Goal: Information Seeking & Learning: Learn about a topic

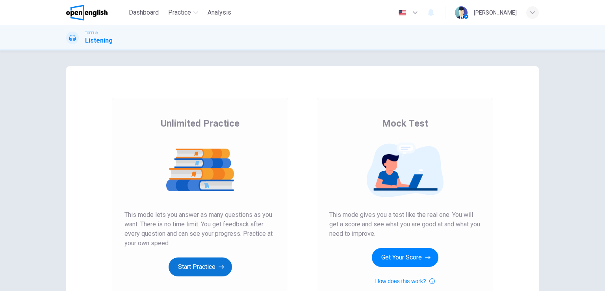
click at [200, 270] on button "Start Practice" at bounding box center [200, 266] width 63 height 19
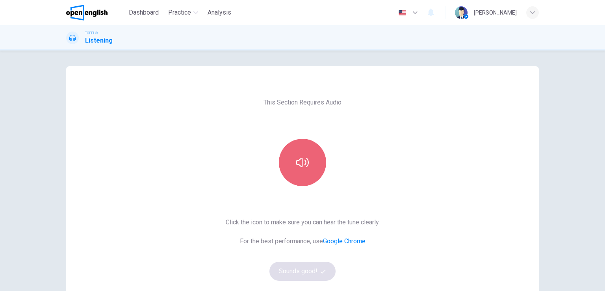
click at [307, 157] on icon "button" at bounding box center [302, 162] width 13 height 13
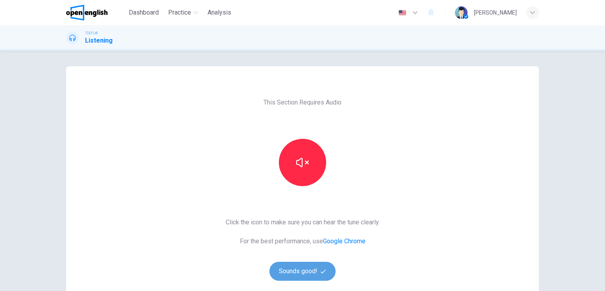
click at [294, 267] on button "Sounds good!" at bounding box center [303, 271] width 66 height 19
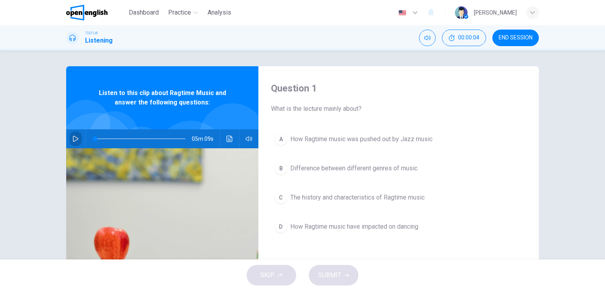
click at [73, 140] on icon "button" at bounding box center [76, 139] width 6 height 6
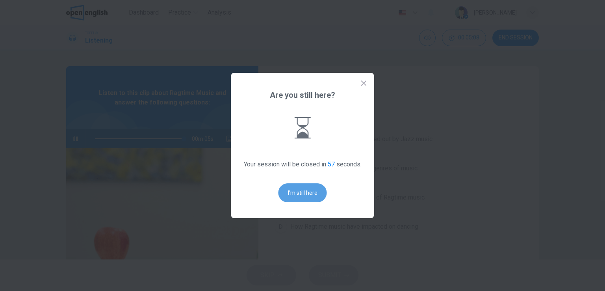
click at [318, 196] on button "I'm still here" at bounding box center [303, 192] width 48 height 19
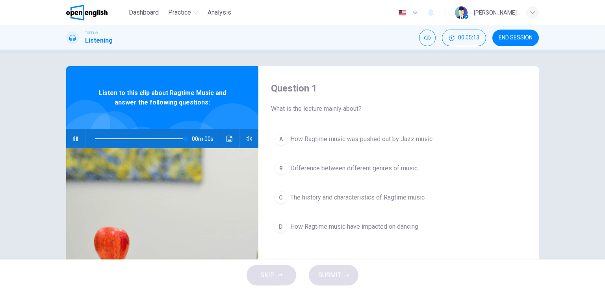
type input "*"
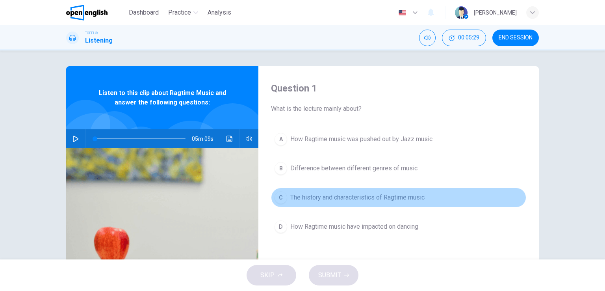
click at [385, 201] on span "The history and characteristics of Ragtime music" at bounding box center [357, 197] width 134 height 9
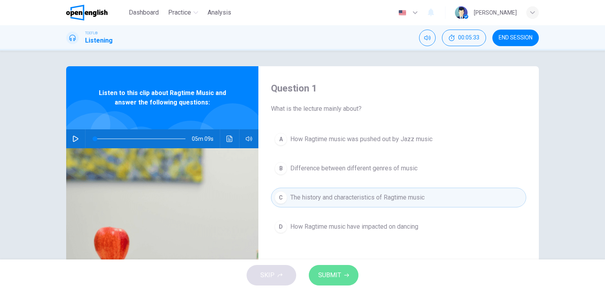
click at [336, 271] on span "SUBMIT" at bounding box center [329, 275] width 23 height 11
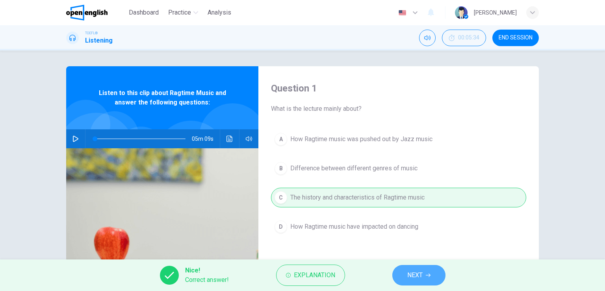
click at [411, 272] on span "NEXT" at bounding box center [414, 275] width 15 height 11
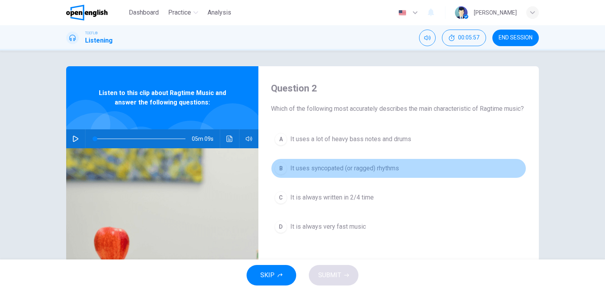
click at [330, 173] on span "It uses syncopated (or ragged) rhythms" at bounding box center [344, 168] width 109 height 9
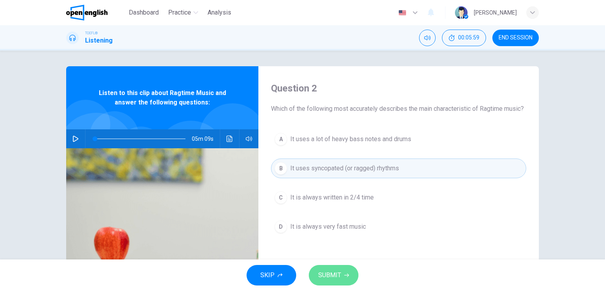
click at [325, 279] on span "SUBMIT" at bounding box center [329, 275] width 23 height 11
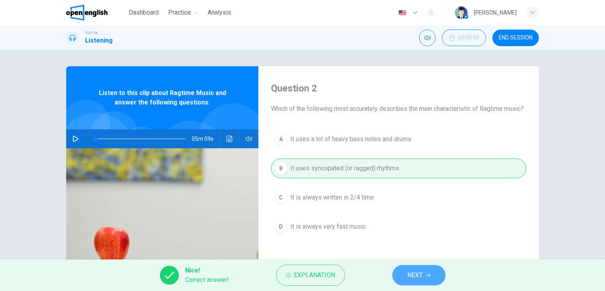
click at [403, 276] on button "NEXT" at bounding box center [418, 275] width 53 height 20
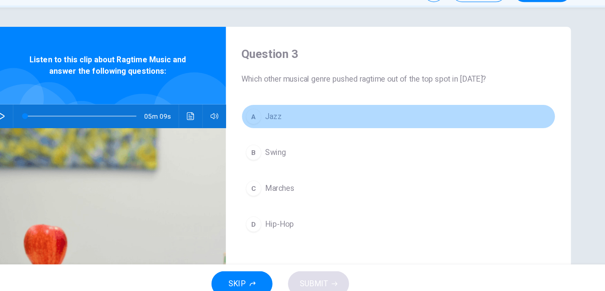
click at [298, 138] on span "Jazz" at bounding box center [297, 138] width 14 height 9
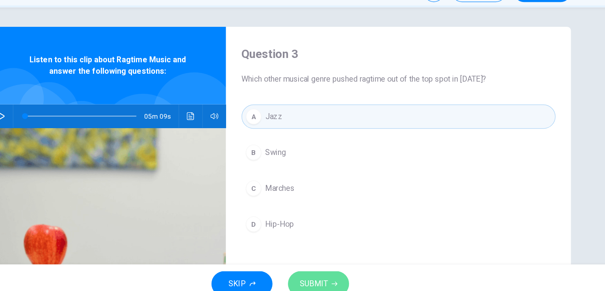
click at [330, 272] on span "SUBMIT" at bounding box center [329, 275] width 23 height 11
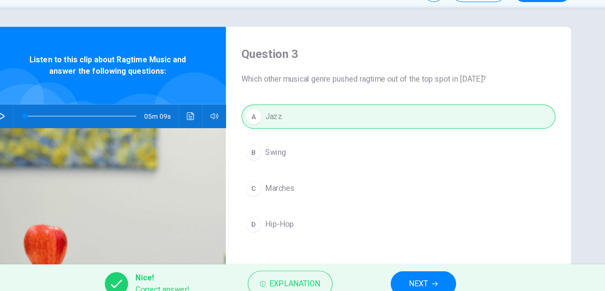
click at [402, 273] on button "NEXT" at bounding box center [418, 275] width 53 height 20
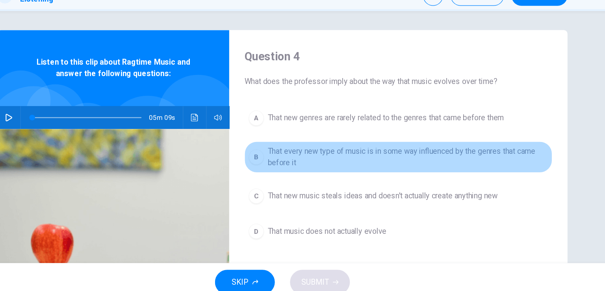
click at [383, 167] on span "That every new type of music is in some way influenced by the genres that came …" at bounding box center [406, 171] width 232 height 19
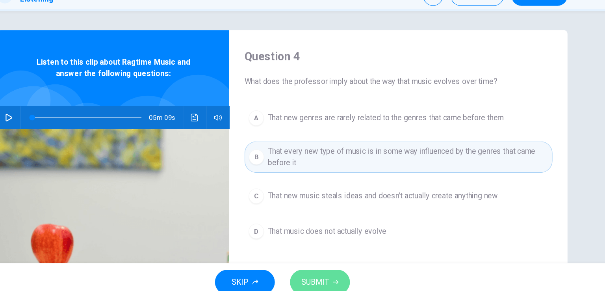
click at [334, 271] on span "SUBMIT" at bounding box center [329, 275] width 23 height 11
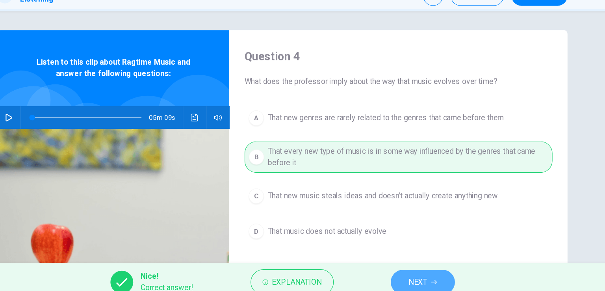
click at [405, 273] on button "NEXT" at bounding box center [418, 275] width 53 height 20
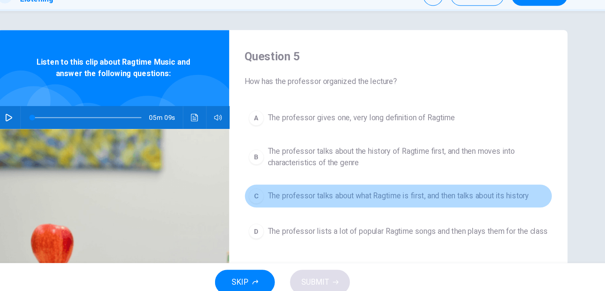
click at [417, 208] on button "C The professor talks about what Ragtime is first, and then talks about its his…" at bounding box center [398, 204] width 255 height 20
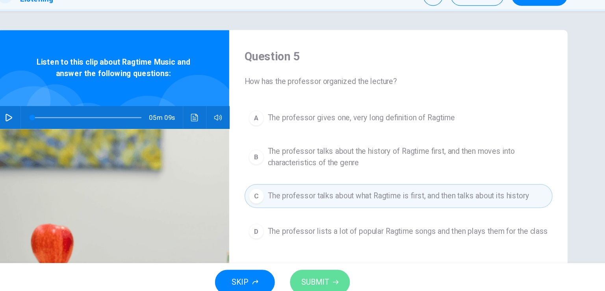
click at [337, 272] on span "SUBMIT" at bounding box center [329, 275] width 23 height 11
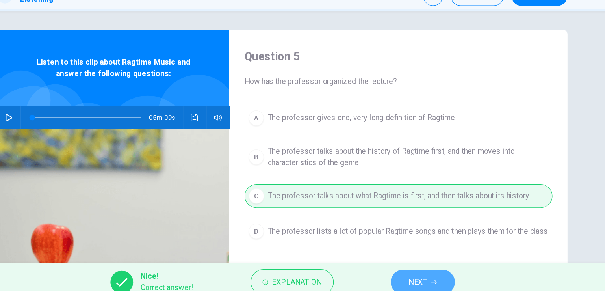
click at [411, 268] on button "NEXT" at bounding box center [418, 275] width 53 height 20
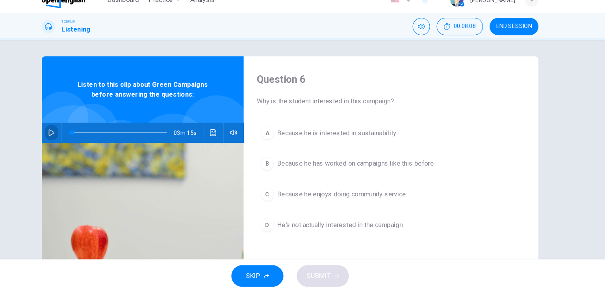
click at [73, 138] on icon "button" at bounding box center [76, 139] width 6 height 6
type input "*"
click at [382, 136] on span "Because he is interested in sustainability" at bounding box center [346, 138] width 113 height 9
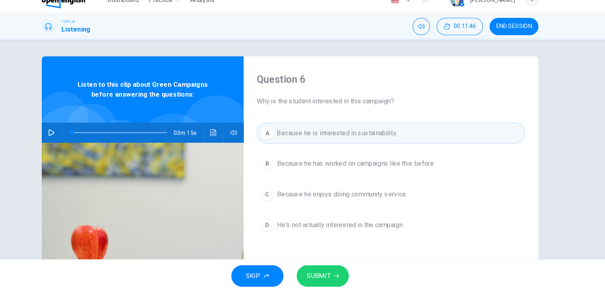
click at [331, 274] on span "SUBMIT" at bounding box center [329, 275] width 23 height 11
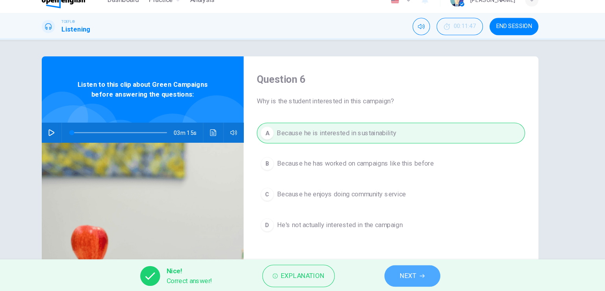
click at [404, 273] on button "NEXT" at bounding box center [418, 275] width 53 height 20
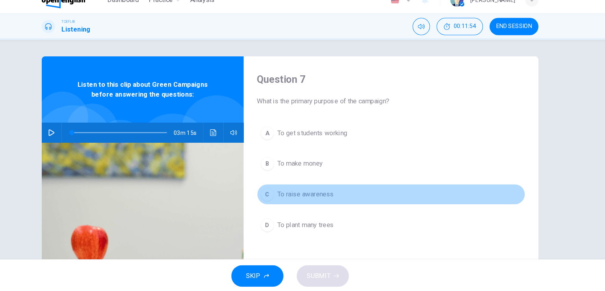
click at [314, 199] on span "To raise awareness" at bounding box center [317, 197] width 54 height 9
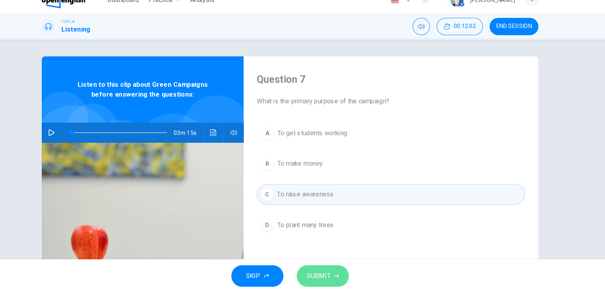
click at [331, 275] on span "SUBMIT" at bounding box center [329, 275] width 23 height 11
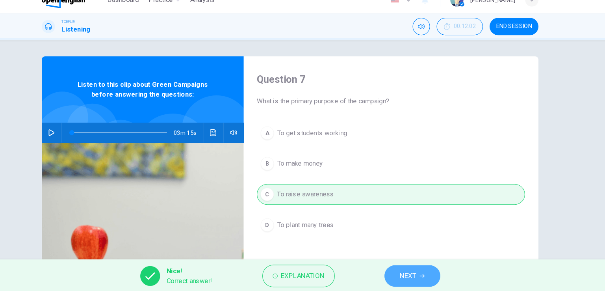
click at [410, 274] on span "NEXT" at bounding box center [414, 275] width 15 height 11
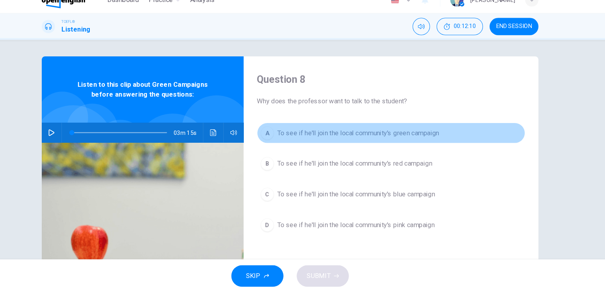
click at [434, 142] on span "To see if he'll join the local community's green campaign" at bounding box center [367, 138] width 154 height 9
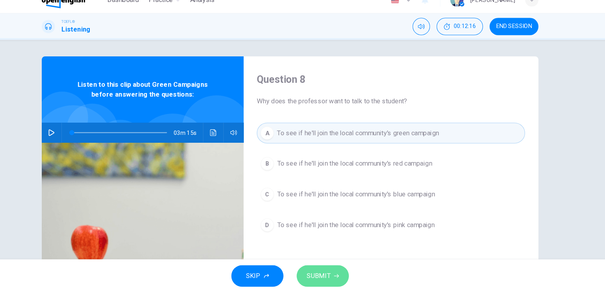
click at [327, 279] on span "SUBMIT" at bounding box center [329, 275] width 23 height 11
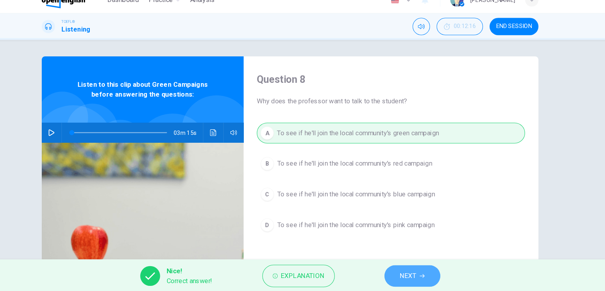
click at [413, 270] on span "NEXT" at bounding box center [414, 275] width 15 height 11
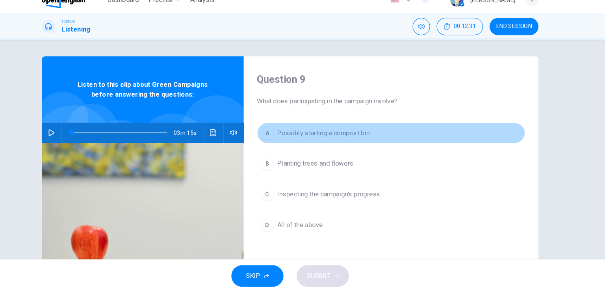
click at [367, 142] on span "Possibly starting a compost bin" at bounding box center [334, 138] width 88 height 9
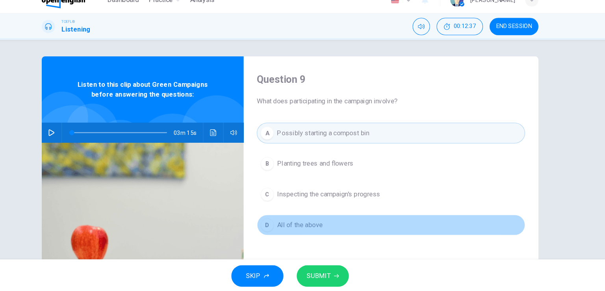
click at [316, 229] on span "All of the above" at bounding box center [311, 226] width 43 height 9
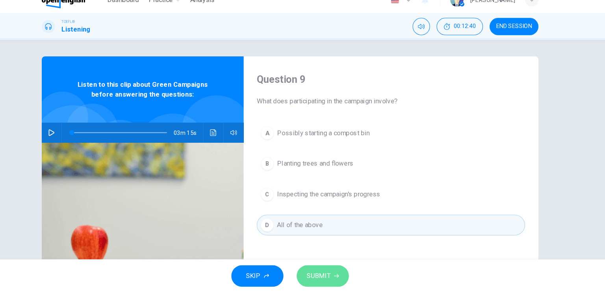
click at [336, 275] on span "SUBMIT" at bounding box center [329, 275] width 23 height 11
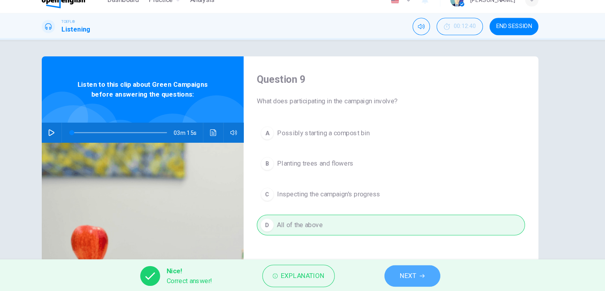
click at [421, 273] on span "NEXT" at bounding box center [414, 275] width 15 height 11
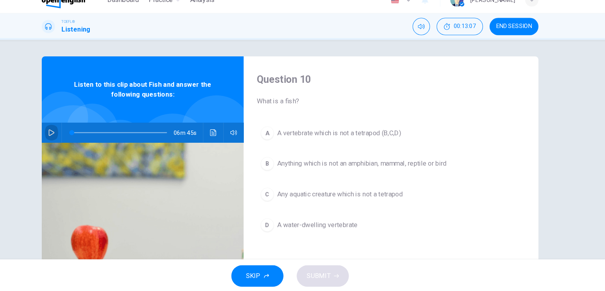
click at [73, 138] on icon "button" at bounding box center [76, 139] width 6 height 6
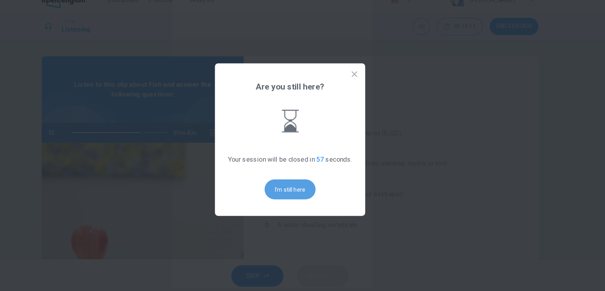
click at [297, 190] on button "I'm still here" at bounding box center [303, 192] width 48 height 19
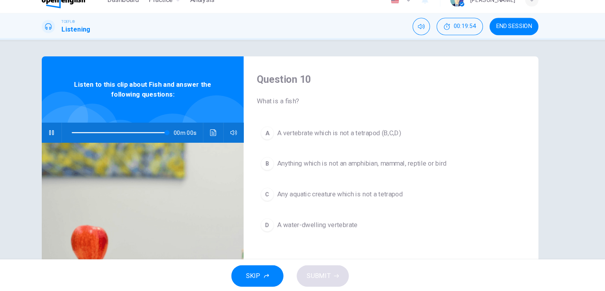
type input "*"
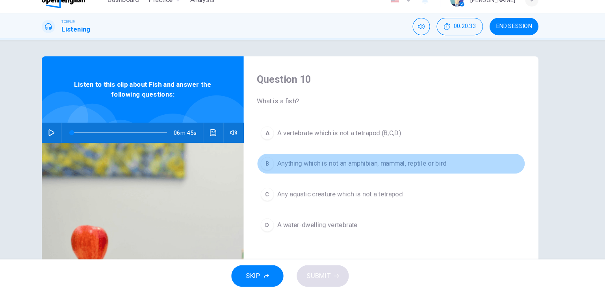
click at [337, 170] on span "Anything which is not an amphibian, mammal, reptile or bird" at bounding box center [370, 168] width 161 height 9
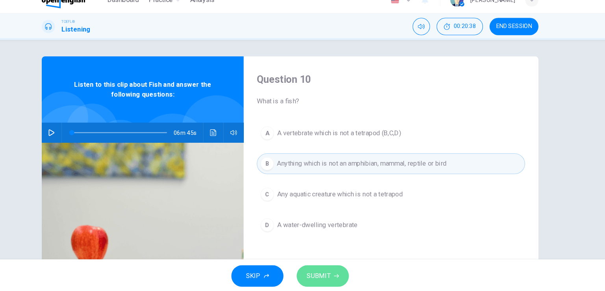
click at [331, 272] on span "SUBMIT" at bounding box center [329, 275] width 23 height 11
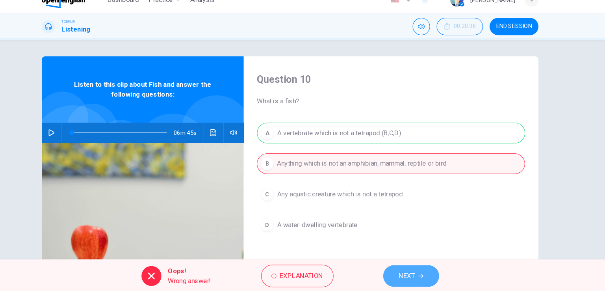
click at [410, 275] on span "NEXT" at bounding box center [413, 275] width 15 height 11
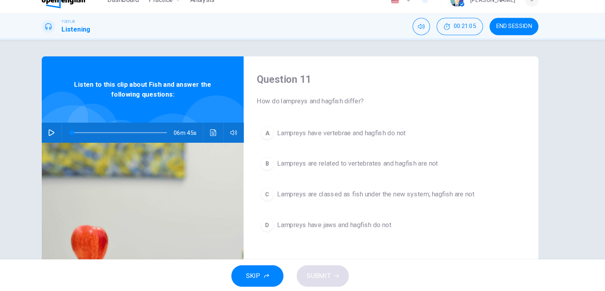
click at [397, 171] on span "Lampreys are related to vertebrates and hagfish are not" at bounding box center [366, 168] width 153 height 9
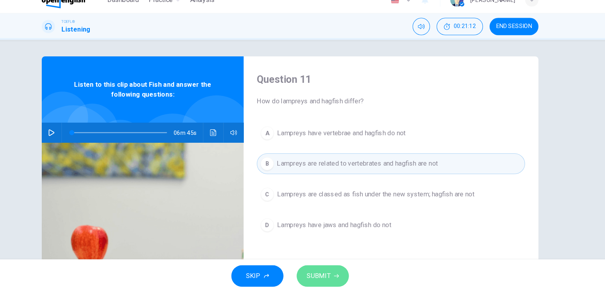
click at [329, 272] on span "SUBMIT" at bounding box center [329, 275] width 23 height 11
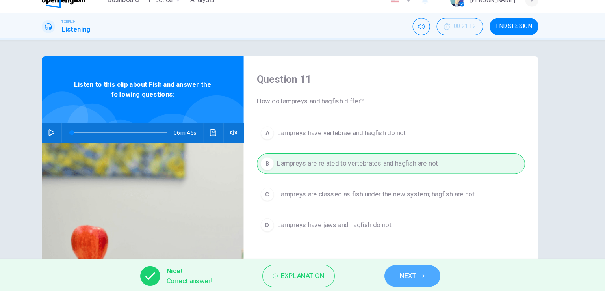
click at [411, 271] on span "NEXT" at bounding box center [414, 275] width 15 height 11
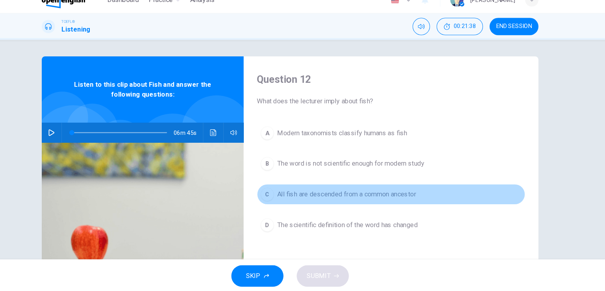
click at [358, 198] on span "All fish are descended from a common ancestor" at bounding box center [356, 197] width 132 height 9
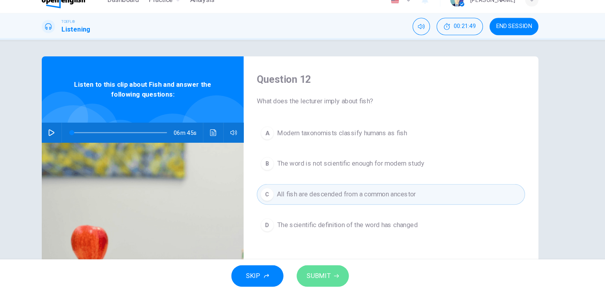
click at [343, 277] on button "SUBMIT" at bounding box center [334, 275] width 50 height 20
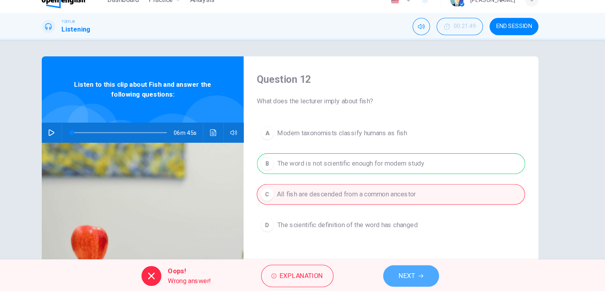
click at [405, 276] on button "NEXT" at bounding box center [417, 275] width 53 height 20
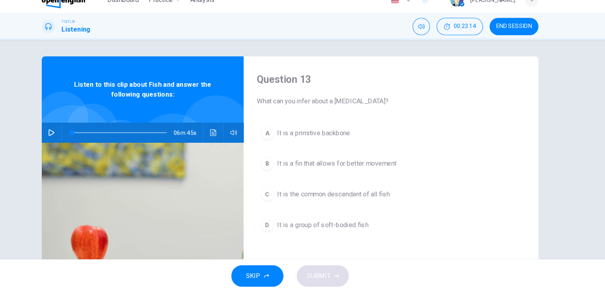
click at [330, 141] on span "It is a primitive backbone" at bounding box center [324, 138] width 69 height 9
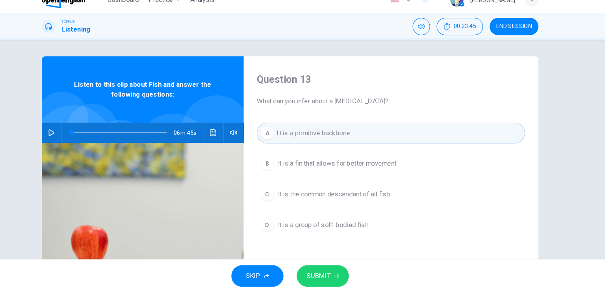
click at [323, 270] on span "SUBMIT" at bounding box center [329, 275] width 23 height 11
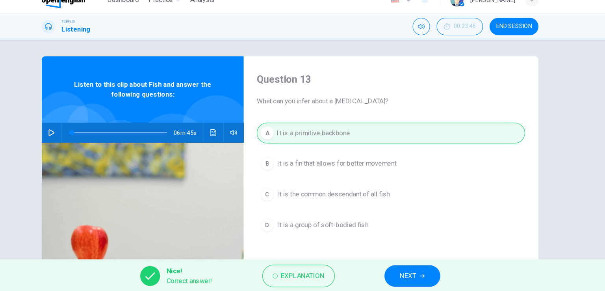
click at [418, 274] on span "NEXT" at bounding box center [414, 275] width 15 height 11
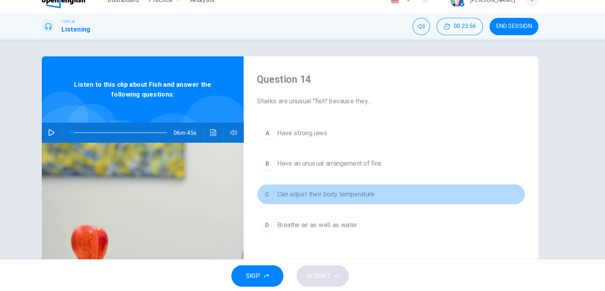
click at [328, 200] on span "Can adjust their body temperature" at bounding box center [336, 197] width 93 height 9
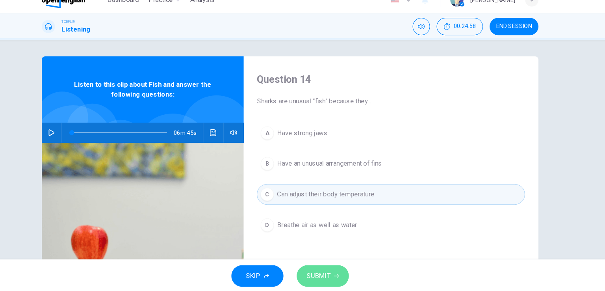
click at [338, 273] on span "SUBMIT" at bounding box center [329, 275] width 23 height 11
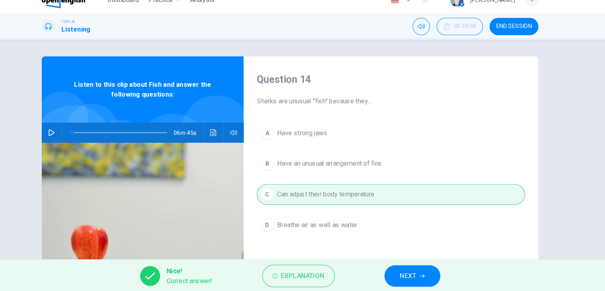
click at [407, 279] on span "NEXT" at bounding box center [414, 275] width 15 height 11
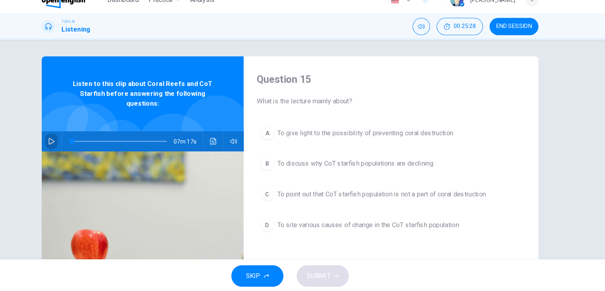
click at [73, 146] on icon "button" at bounding box center [76, 147] width 6 height 6
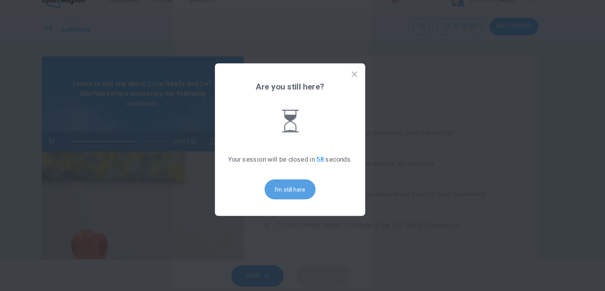
click at [302, 195] on button "I'm still here" at bounding box center [303, 192] width 48 height 19
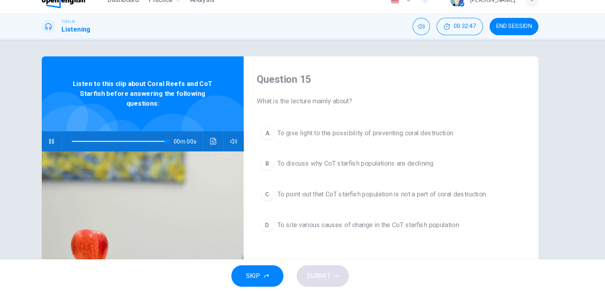
type input "*"
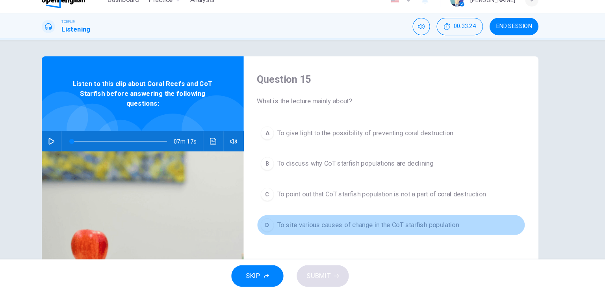
click at [450, 226] on span "To site various causes of change in the CoT starfish population" at bounding box center [376, 226] width 173 height 9
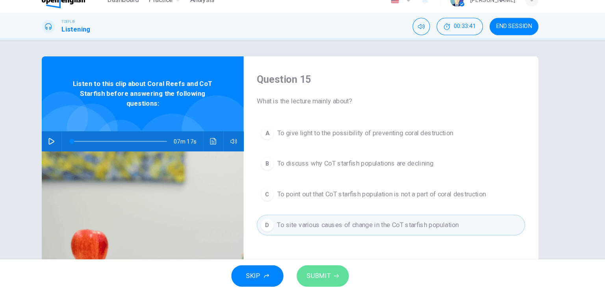
click at [328, 275] on span "SUBMIT" at bounding box center [329, 275] width 23 height 11
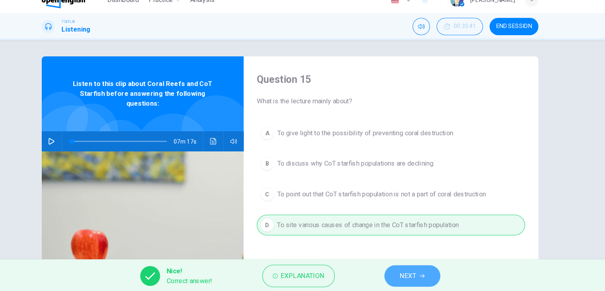
click at [427, 274] on icon "button" at bounding box center [428, 275] width 5 height 5
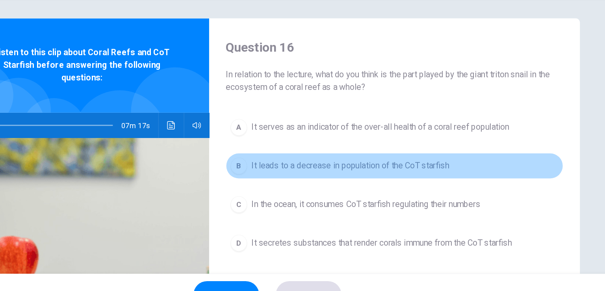
click at [406, 178] on span "It leads to a decrease in population of the CoT starfish" at bounding box center [365, 177] width 150 height 9
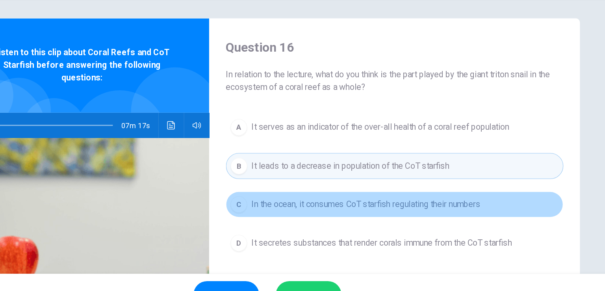
click at [419, 208] on span "In the ocean, it consumes CoT starfish regulating their numbers" at bounding box center [376, 206] width 173 height 9
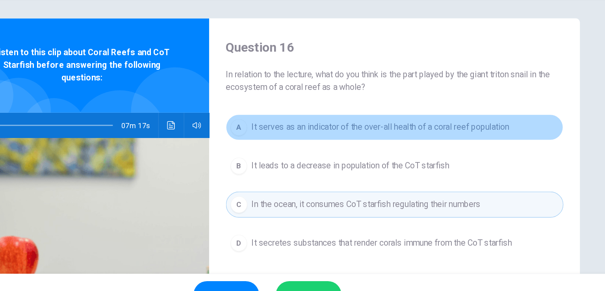
click at [414, 151] on span "It serves as an indicator of the over-all health of a coral reef population" at bounding box center [387, 148] width 195 height 9
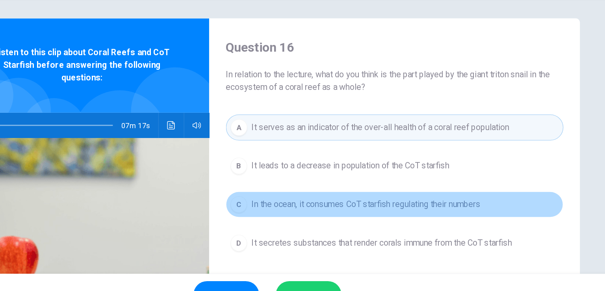
click at [394, 209] on span "In the ocean, it consumes CoT starfish regulating their numbers" at bounding box center [376, 206] width 173 height 9
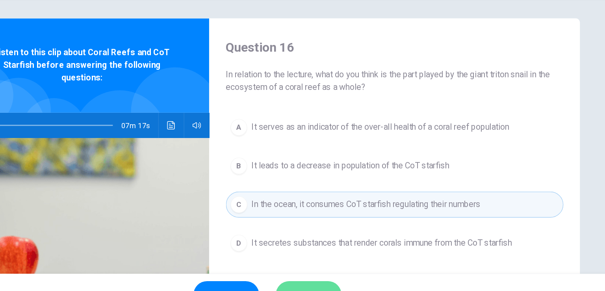
click at [340, 268] on button "SUBMIT" at bounding box center [334, 275] width 50 height 20
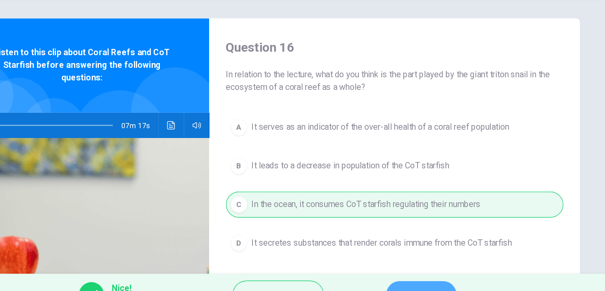
click at [421, 266] on button "NEXT" at bounding box center [418, 275] width 53 height 20
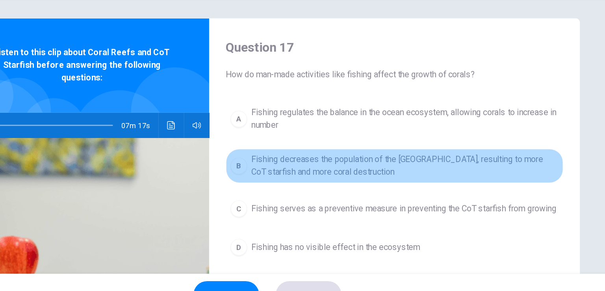
click at [364, 184] on span "Fishing decreases the population of the [GEOGRAPHIC_DATA], resulting to more Co…" at bounding box center [406, 177] width 232 height 19
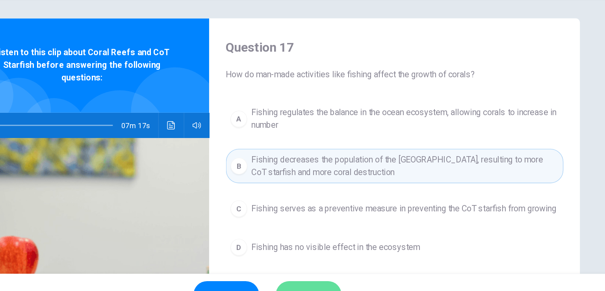
click at [333, 266] on button "SUBMIT" at bounding box center [334, 275] width 50 height 20
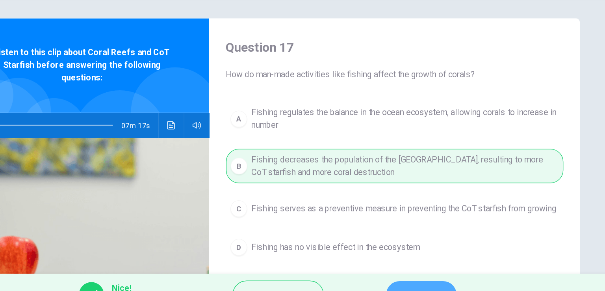
click at [419, 270] on span "NEXT" at bounding box center [414, 275] width 15 height 11
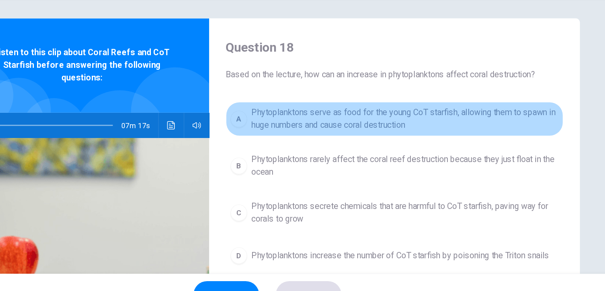
click at [433, 139] on span "Phytoplanktons serve as food for the young CoT starfish, allowing them to spawn…" at bounding box center [406, 142] width 232 height 19
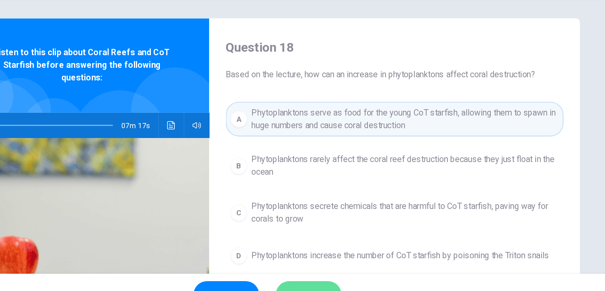
click at [336, 270] on span "SUBMIT" at bounding box center [329, 275] width 23 height 11
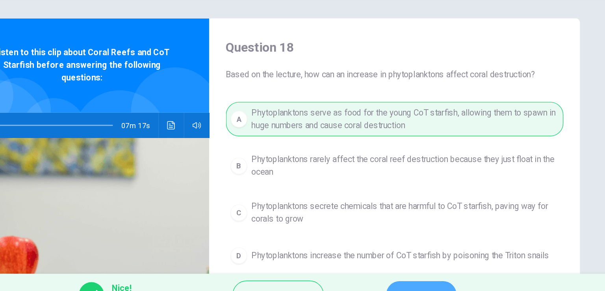
click at [428, 267] on button "NEXT" at bounding box center [418, 275] width 53 height 20
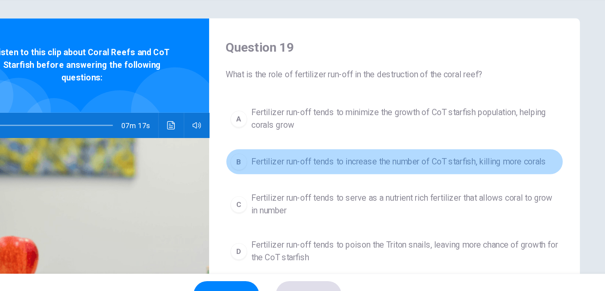
click at [473, 177] on span "Fertilizer run-off tends to increase the number of CoT starfish, killing more c…" at bounding box center [401, 174] width 223 height 9
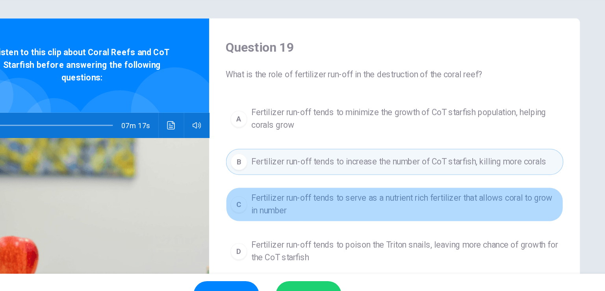
click at [409, 203] on span "Fertilizer run-off tends to serve as a nutrient rich fertilizer that allows cor…" at bounding box center [406, 206] width 232 height 19
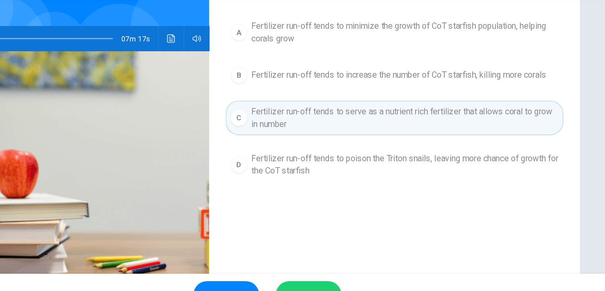
scroll to position [65, 0]
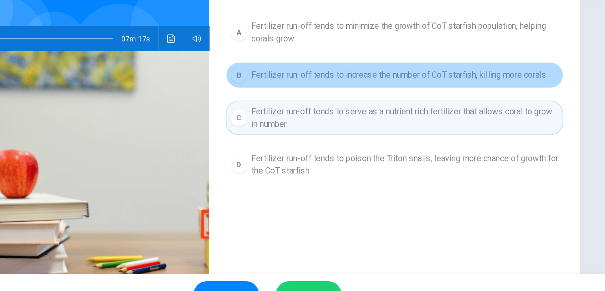
click at [370, 109] on span "Fertilizer run-off tends to increase the number of CoT starfish, killing more c…" at bounding box center [401, 108] width 223 height 9
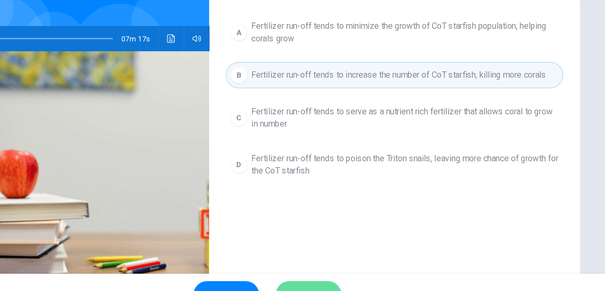
click at [334, 270] on span "SUBMIT" at bounding box center [329, 275] width 23 height 11
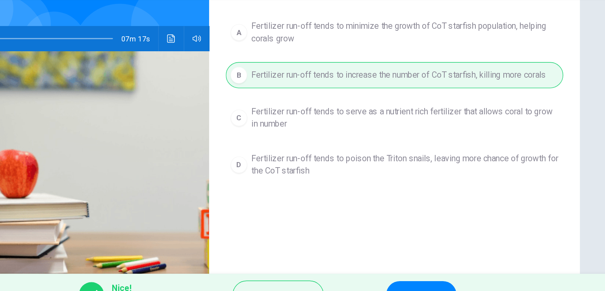
click at [418, 270] on span "NEXT" at bounding box center [414, 275] width 15 height 11
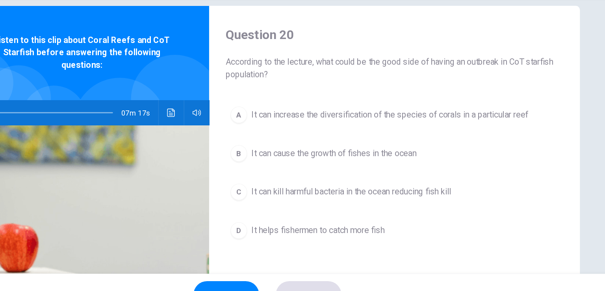
scroll to position [9, 0]
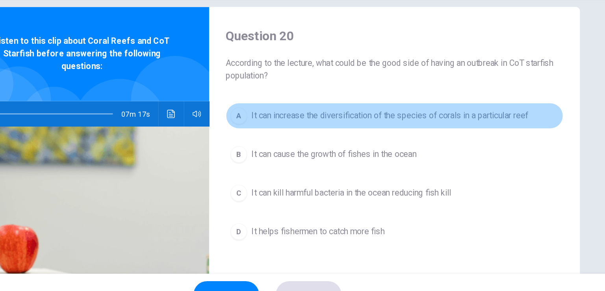
click at [407, 143] on span "It can increase the diversification of the species of corals in a particular re…" at bounding box center [395, 139] width 210 height 9
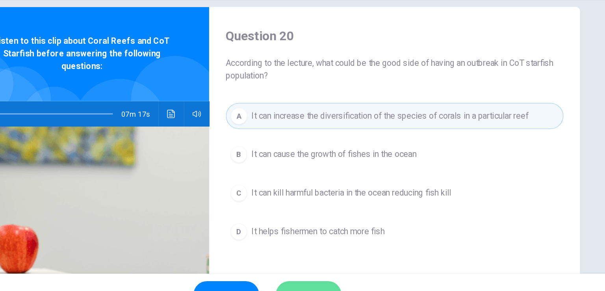
click at [338, 265] on button "SUBMIT" at bounding box center [334, 275] width 50 height 20
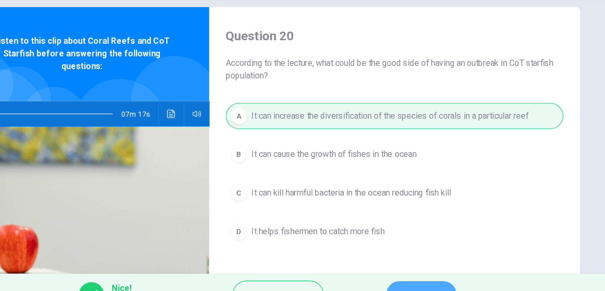
click at [411, 265] on button "NEXT" at bounding box center [418, 275] width 53 height 20
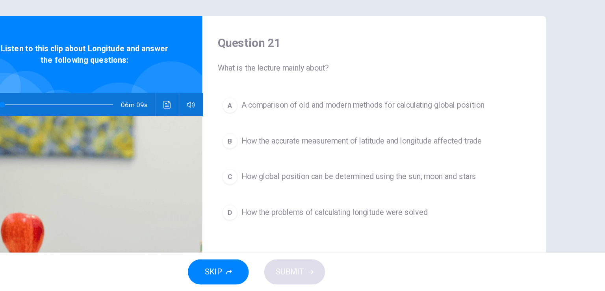
scroll to position [0, 0]
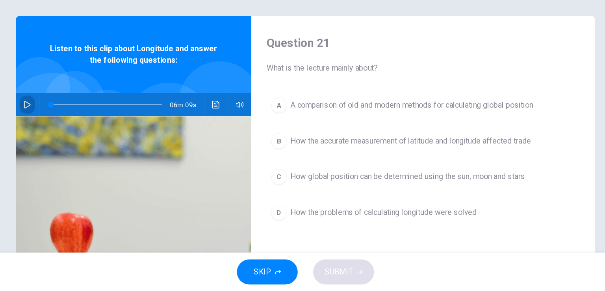
click at [73, 139] on icon "button" at bounding box center [76, 139] width 6 height 6
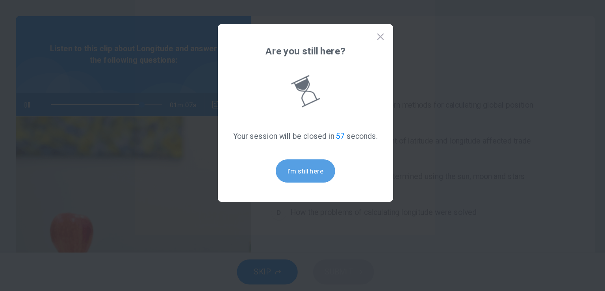
click at [294, 190] on button "I'm still here" at bounding box center [303, 192] width 48 height 19
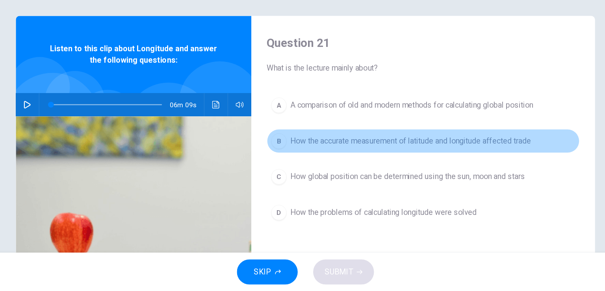
click at [371, 170] on span "How the accurate measurement of latitude and longitude affected trade" at bounding box center [388, 168] width 196 height 9
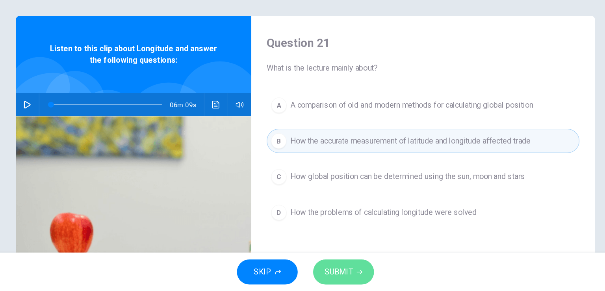
click at [334, 275] on span "SUBMIT" at bounding box center [329, 275] width 23 height 11
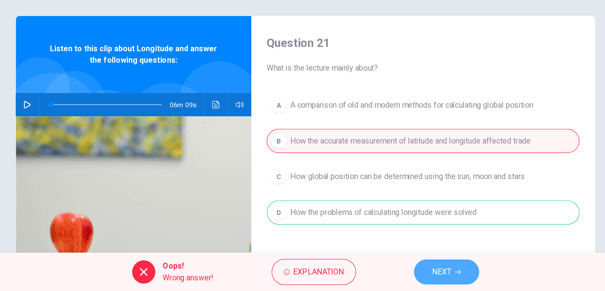
click at [420, 276] on span "NEXT" at bounding box center [413, 275] width 15 height 11
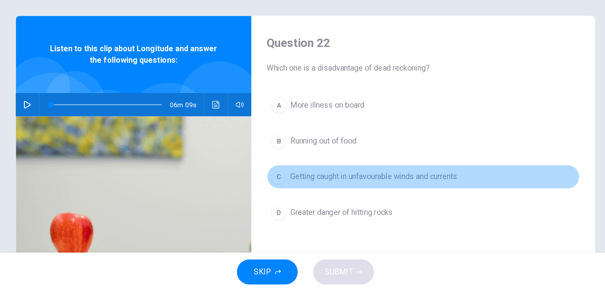
click at [318, 202] on button "C Getting caught in unfavourable winds and currents" at bounding box center [398, 198] width 255 height 20
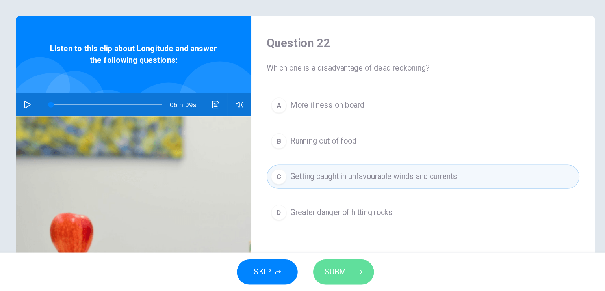
click at [334, 274] on span "SUBMIT" at bounding box center [329, 275] width 23 height 11
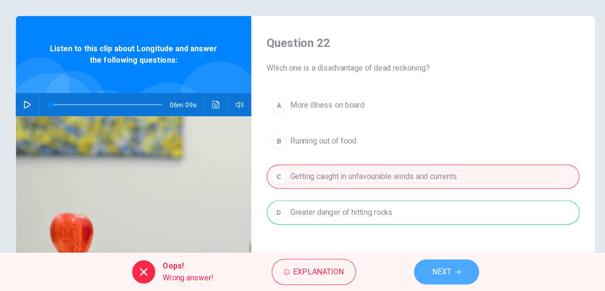
click at [402, 275] on button "NEXT" at bounding box center [417, 275] width 53 height 20
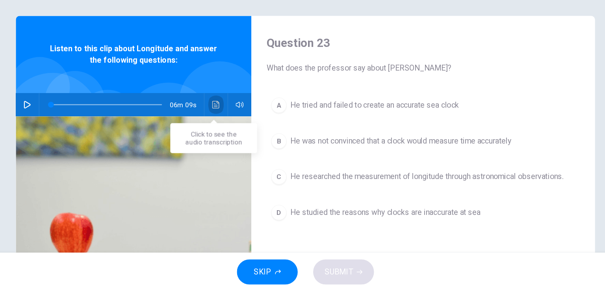
click at [227, 139] on icon "Click to see the audio transcription" at bounding box center [230, 139] width 6 height 6
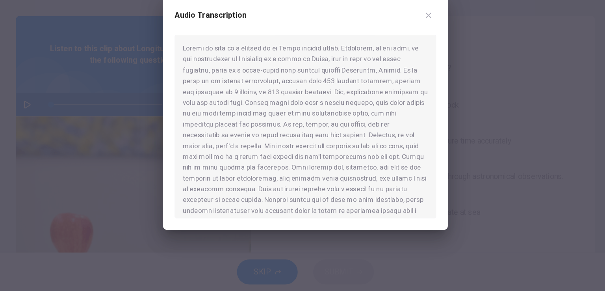
click at [402, 66] on icon "button" at bounding box center [403, 66] width 4 height 4
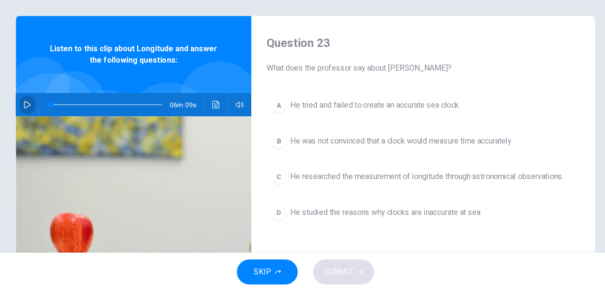
click at [74, 137] on icon "button" at bounding box center [76, 139] width 6 height 6
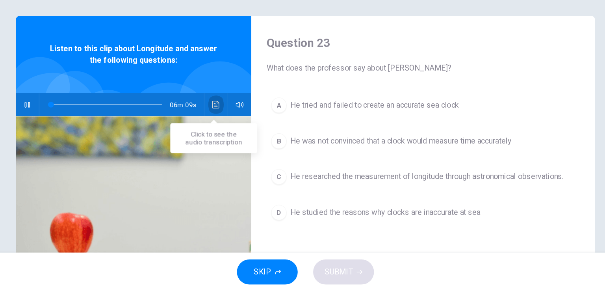
click at [227, 139] on icon "Click to see the audio transcription" at bounding box center [230, 139] width 6 height 6
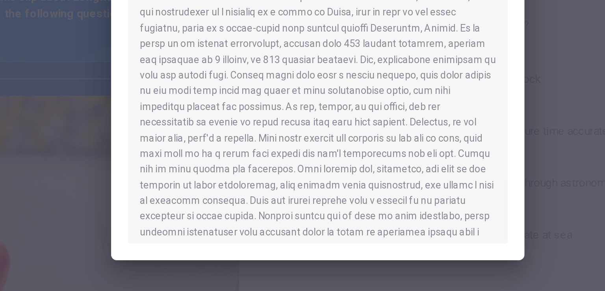
click at [277, 199] on div at bounding box center [303, 157] width 214 height 150
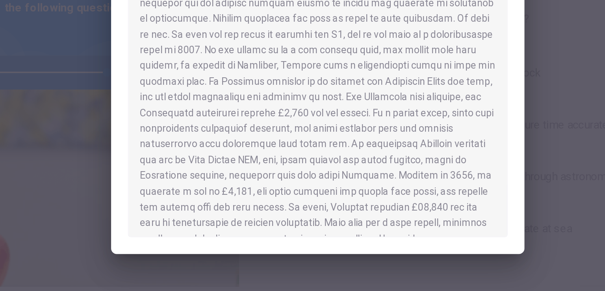
scroll to position [455, 0]
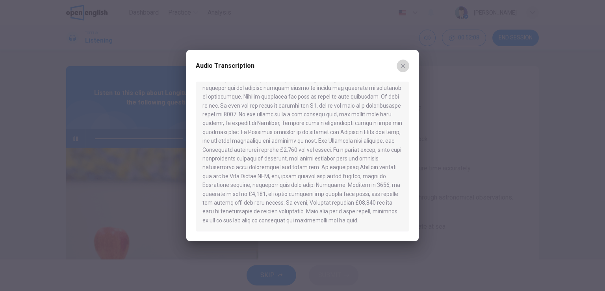
click at [404, 65] on icon "button" at bounding box center [403, 66] width 6 height 6
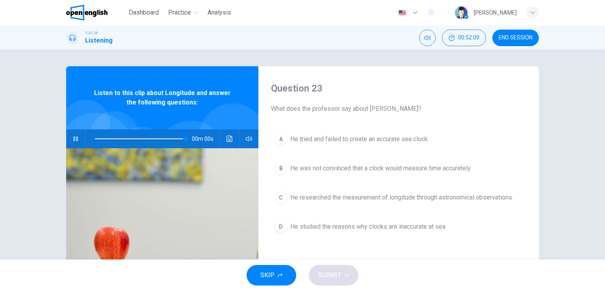
type input "*"
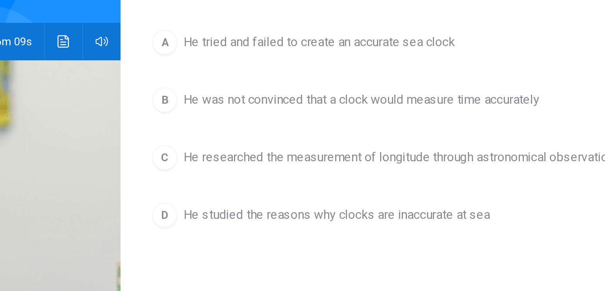
scroll to position [56, 0]
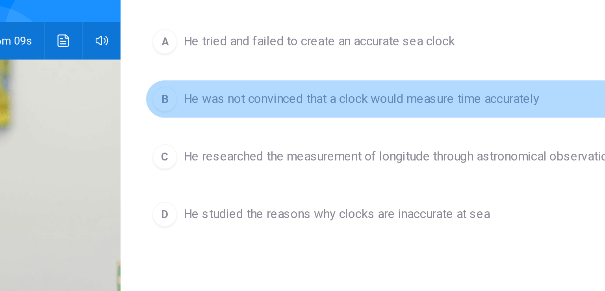
click at [397, 114] on span "He was not convinced that a clock would measure time accurately" at bounding box center [380, 112] width 180 height 9
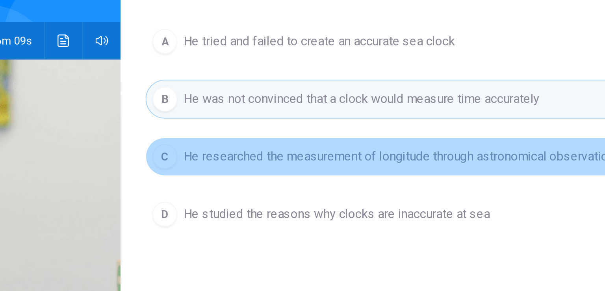
click at [424, 145] on span "He researched the measurement of longitude through astronomical observations." at bounding box center [401, 141] width 223 height 9
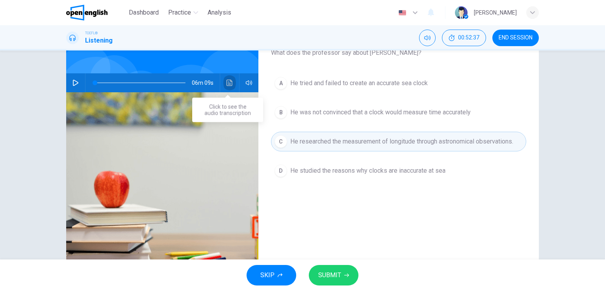
click at [229, 87] on button "Click to see the audio transcription" at bounding box center [229, 82] width 13 height 19
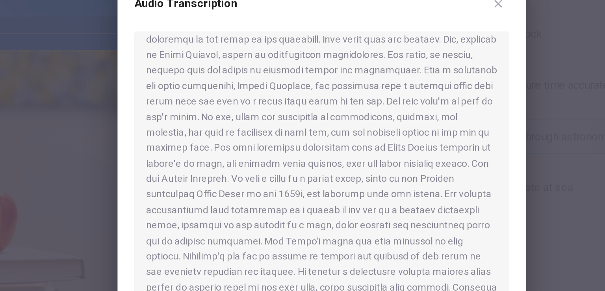
scroll to position [244, 0]
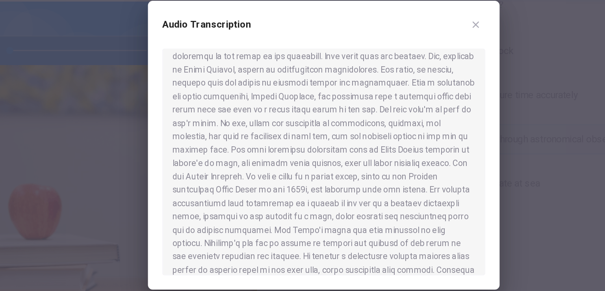
click at [404, 64] on icon "button" at bounding box center [403, 66] width 4 height 4
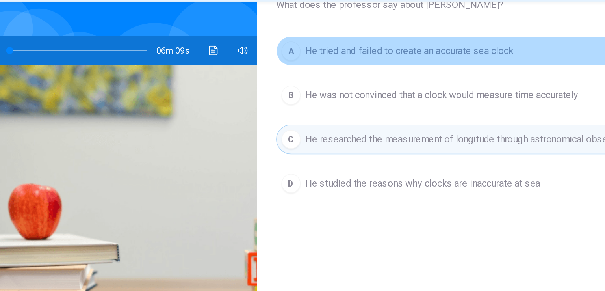
click at [353, 86] on span "He tried and failed to create an accurate sea clock" at bounding box center [359, 82] width 138 height 9
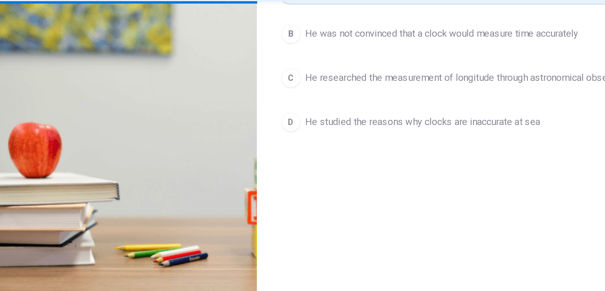
scroll to position [0, 0]
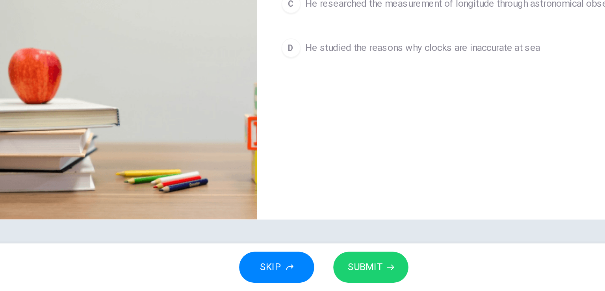
click at [331, 268] on button "SUBMIT" at bounding box center [334, 275] width 50 height 20
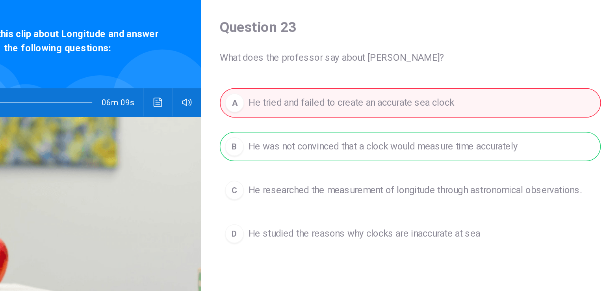
scroll to position [9, 0]
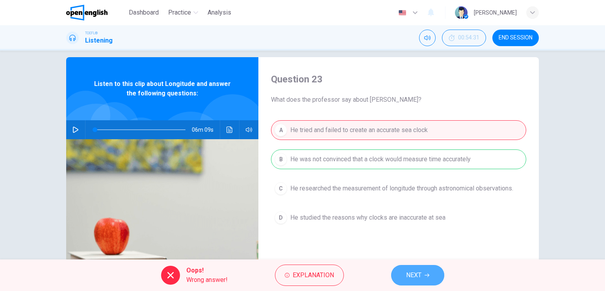
click at [411, 279] on span "NEXT" at bounding box center [413, 275] width 15 height 11
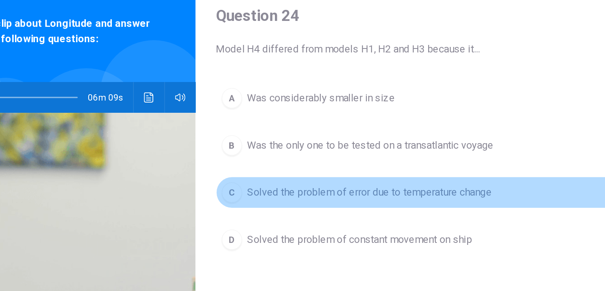
click at [369, 190] on span "Solved the problem of error due to temperature change" at bounding box center [365, 188] width 151 height 9
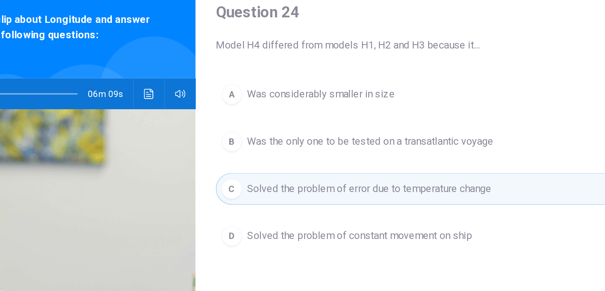
scroll to position [12, 0]
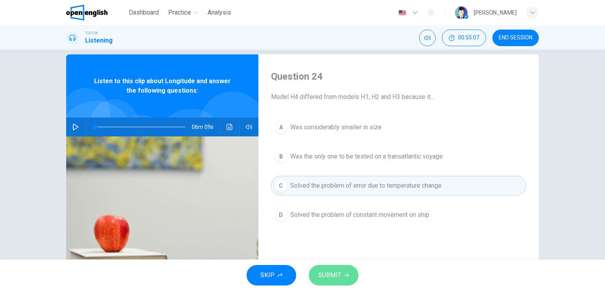
click at [331, 275] on span "SUBMIT" at bounding box center [329, 275] width 23 height 11
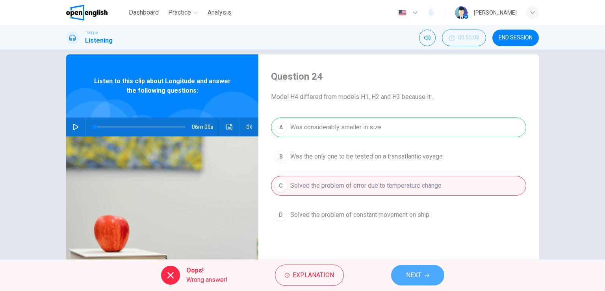
click at [418, 274] on span "NEXT" at bounding box center [413, 275] width 15 height 11
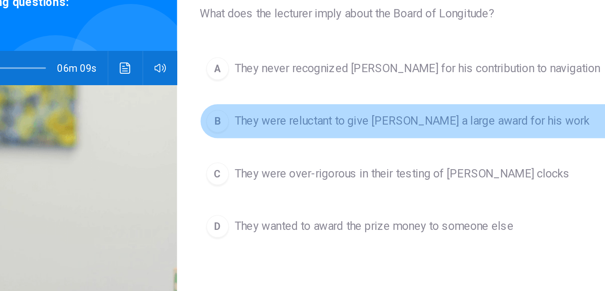
click at [365, 158] on span "They were reluctant to give [PERSON_NAME] a large award for his work" at bounding box center [388, 156] width 197 height 9
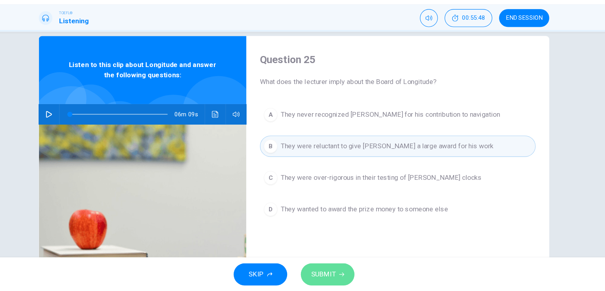
click at [335, 277] on span "SUBMIT" at bounding box center [329, 275] width 23 height 11
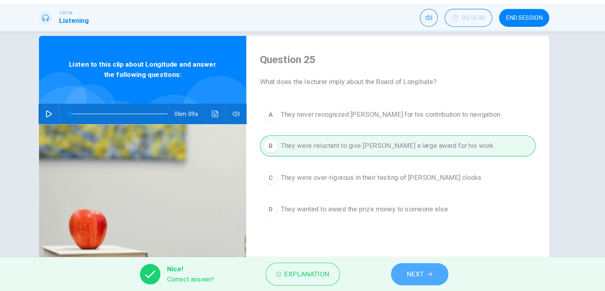
click at [417, 277] on span "NEXT" at bounding box center [414, 275] width 15 height 11
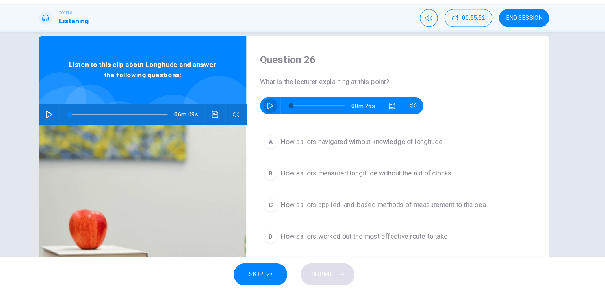
click at [279, 117] on icon "button" at bounding box center [281, 119] width 6 height 6
type input "*"
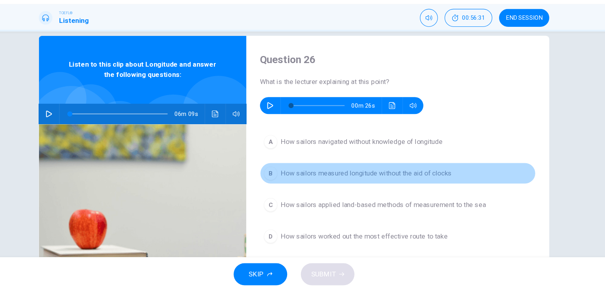
click at [374, 180] on span "How sailors measured longitude without the aid of clocks" at bounding box center [369, 181] width 158 height 9
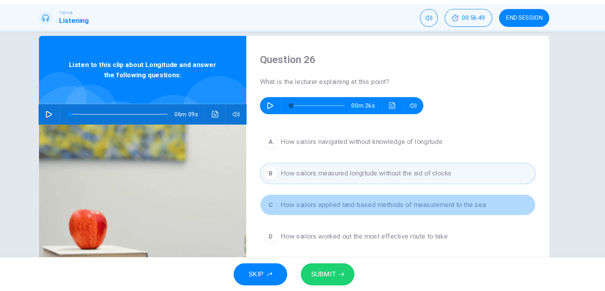
click at [380, 213] on span "How sailors applied land-based methods of measurement to the sea" at bounding box center [385, 210] width 190 height 9
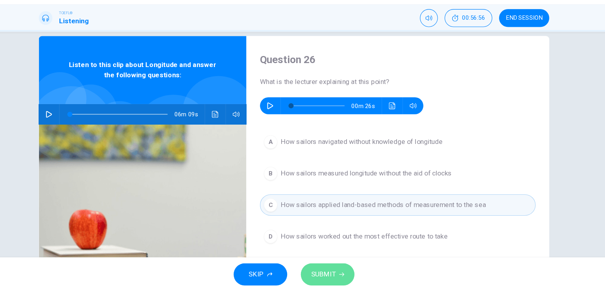
click at [346, 274] on icon "button" at bounding box center [346, 275] width 5 height 5
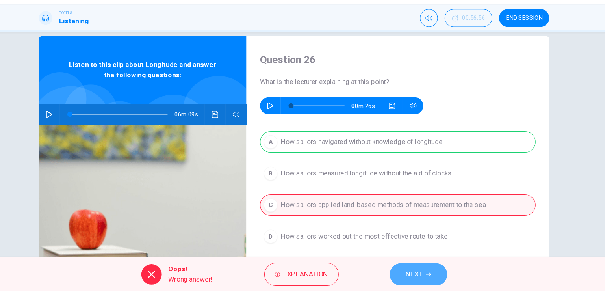
click at [404, 277] on button "NEXT" at bounding box center [417, 275] width 53 height 20
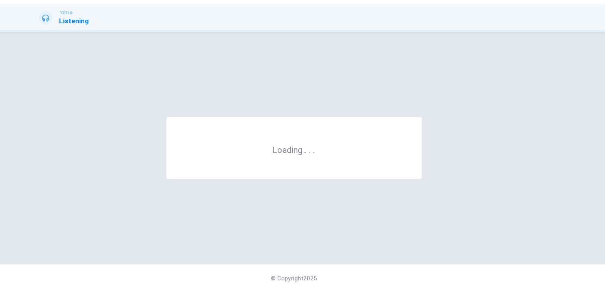
scroll to position [0, 0]
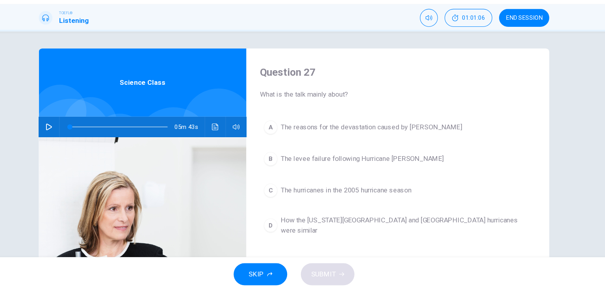
click at [404, 277] on div "SKIP SUBMIT" at bounding box center [302, 275] width 605 height 32
click at [511, 39] on span "END SESSION" at bounding box center [516, 38] width 34 height 6
